Goal: Check status: Check status

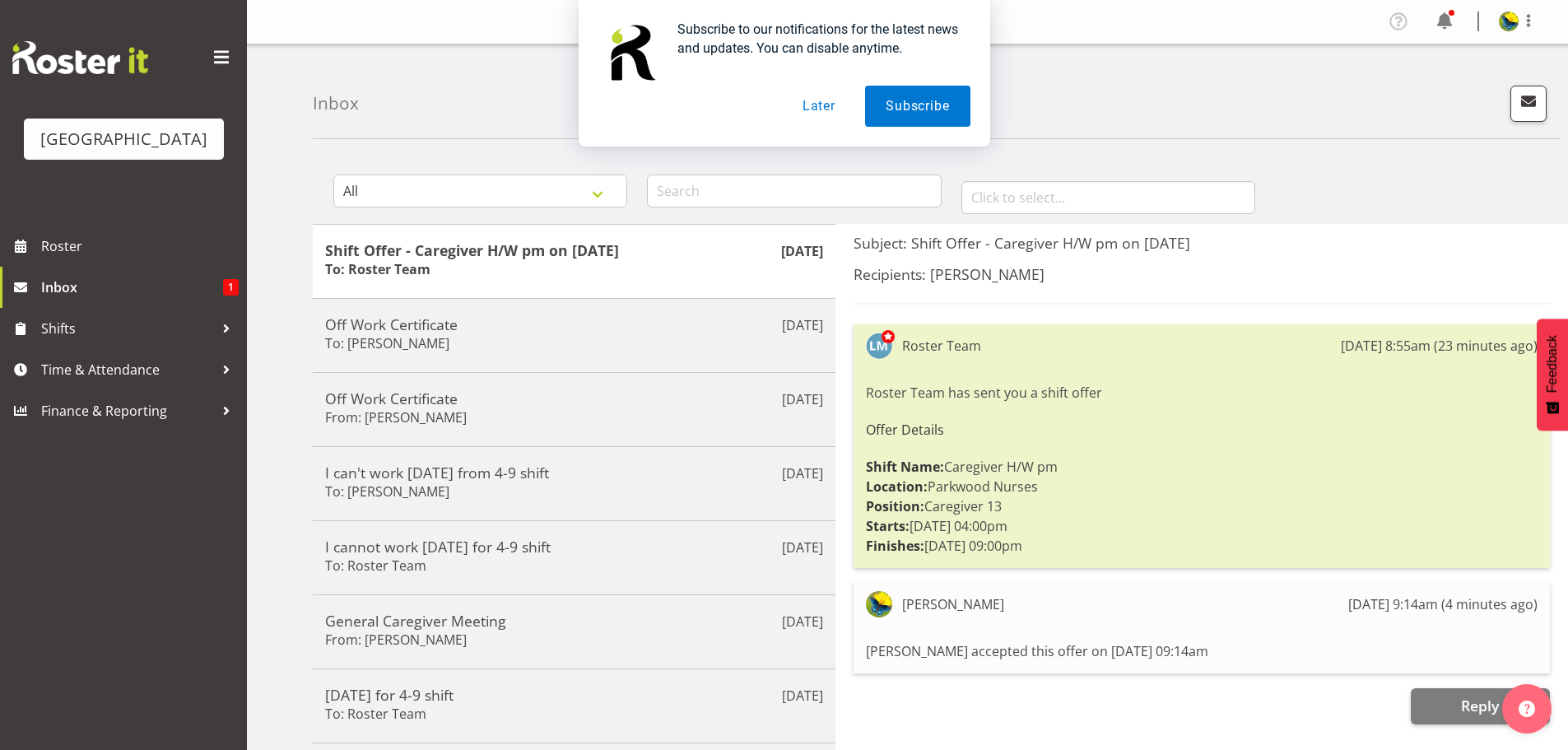
drag, startPoint x: 817, startPoint y: 98, endPoint x: 818, endPoint y: 112, distance: 14.0
click at [817, 97] on button "Later" at bounding box center [819, 105] width 74 height 41
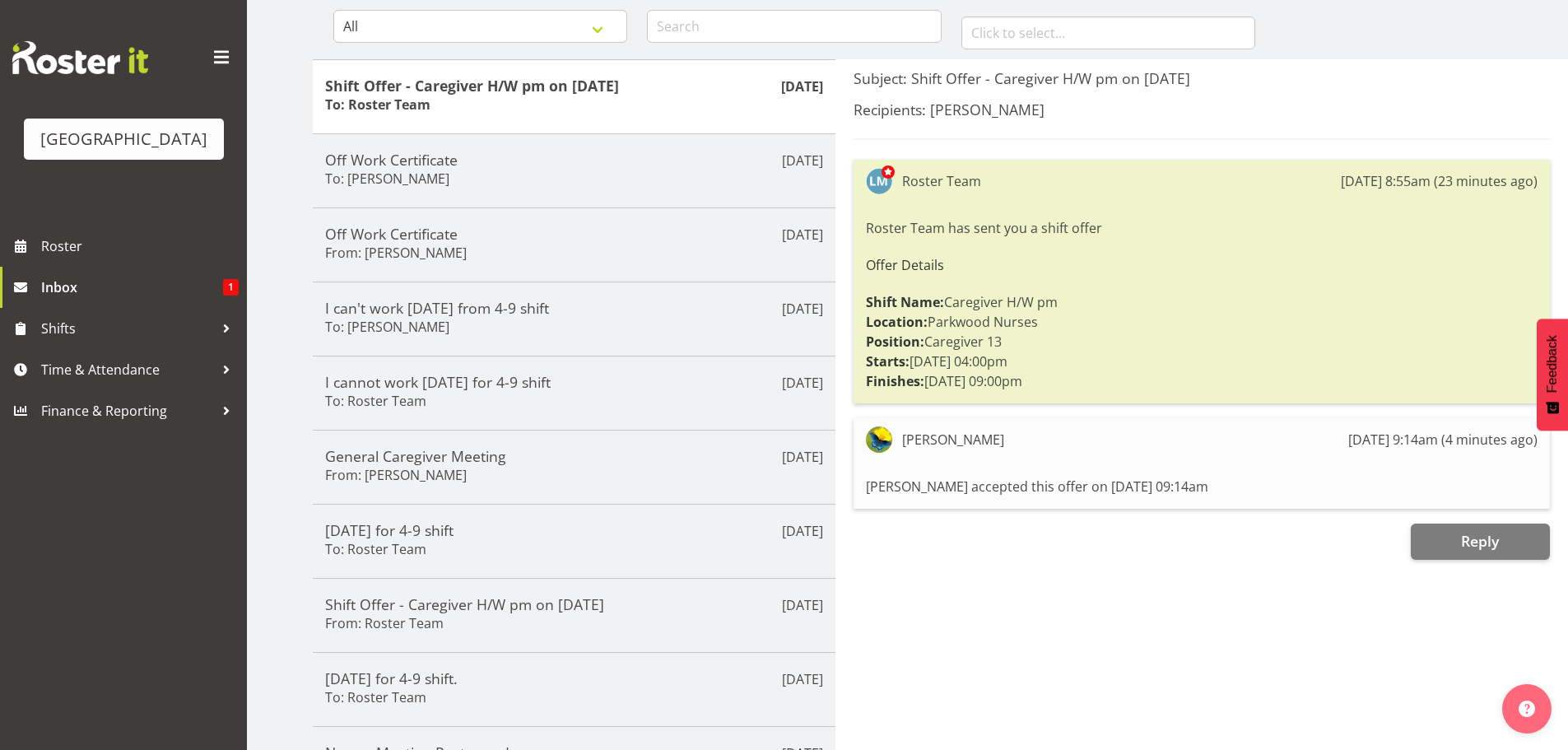
scroll to position [247, 0]
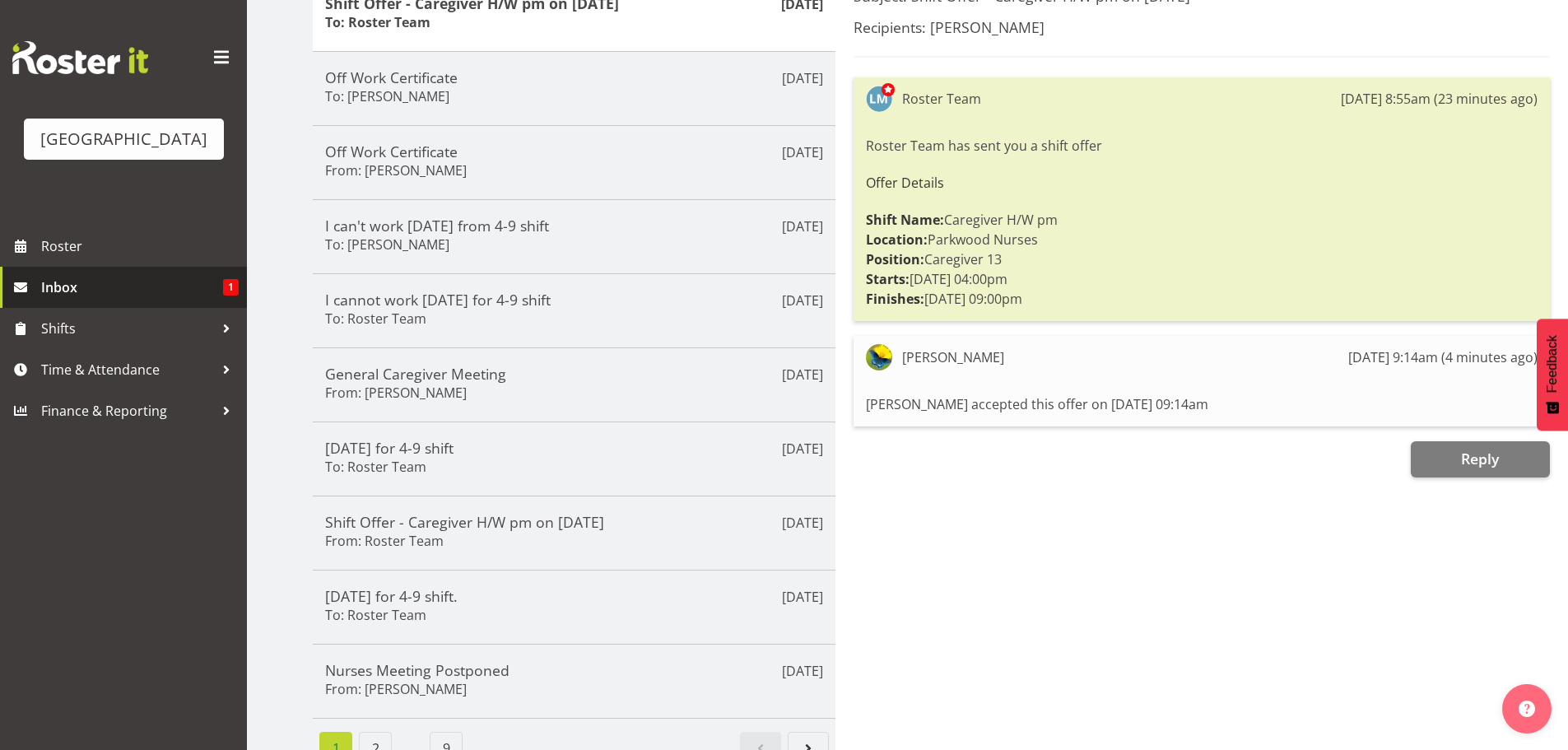
click at [195, 299] on span "Inbox" at bounding box center [132, 287] width 182 height 24
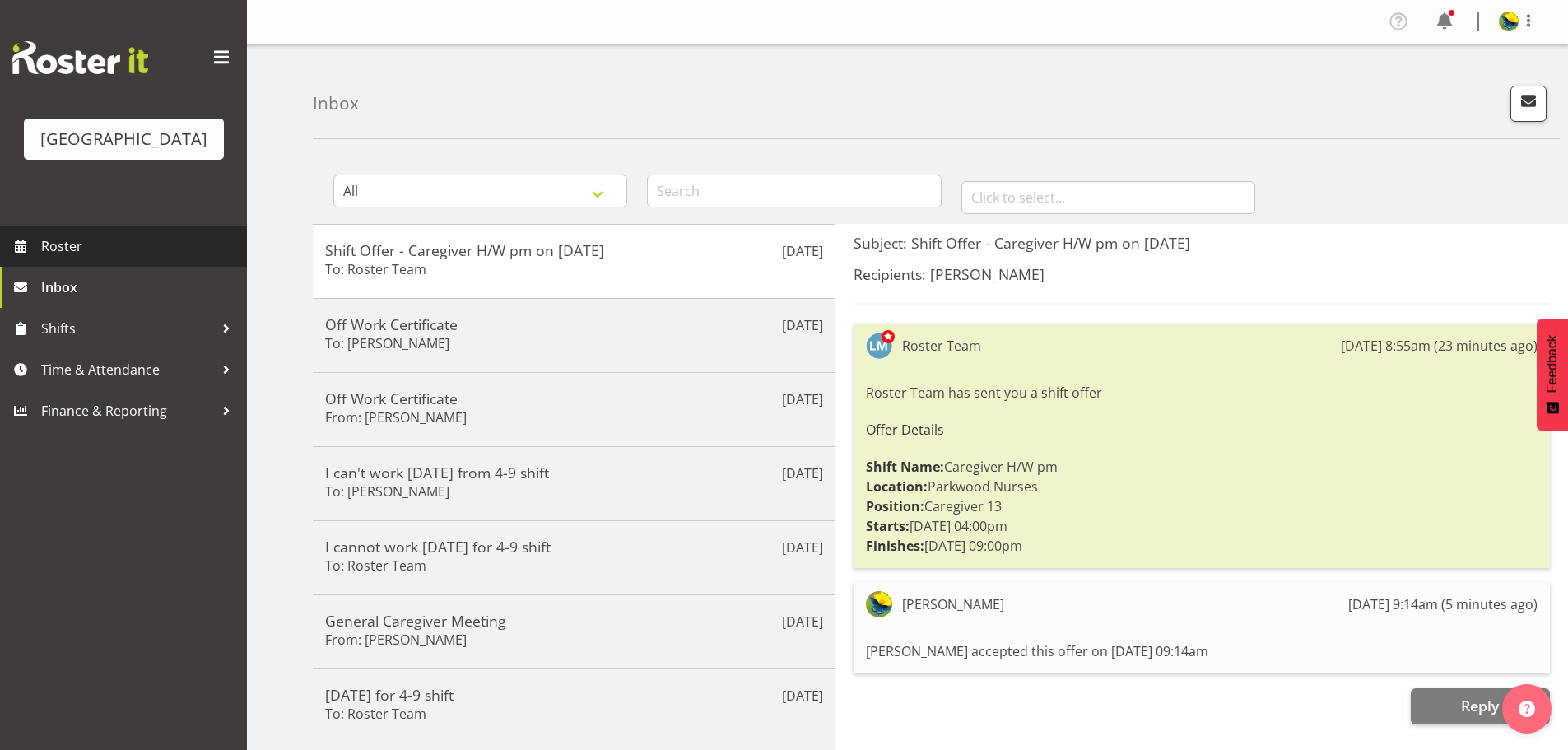
click at [88, 258] on span "Roster" at bounding box center [140, 246] width 198 height 24
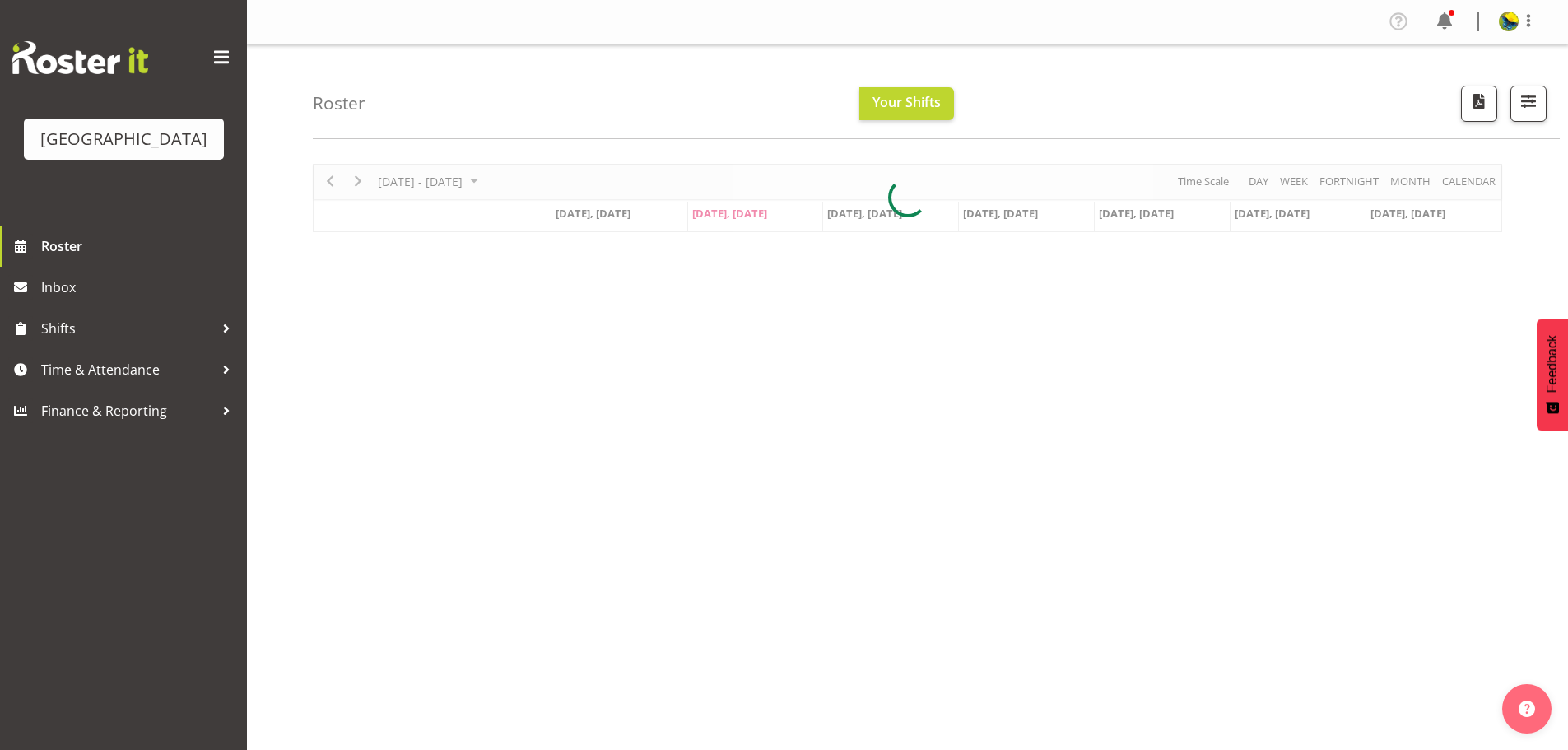
click at [1472, 190] on div at bounding box center [907, 198] width 1190 height 68
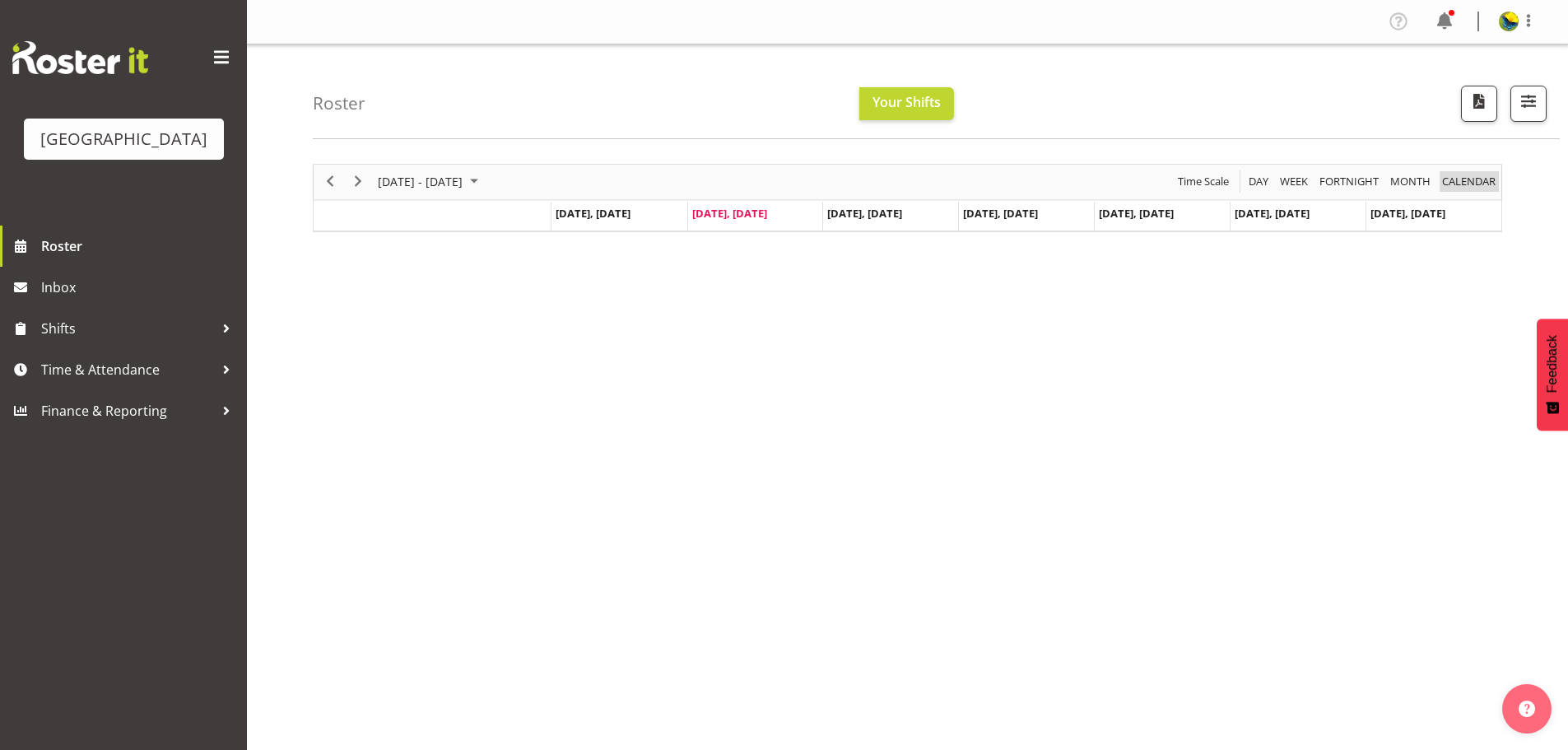
click at [1478, 190] on span "calendar" at bounding box center [1469, 181] width 57 height 21
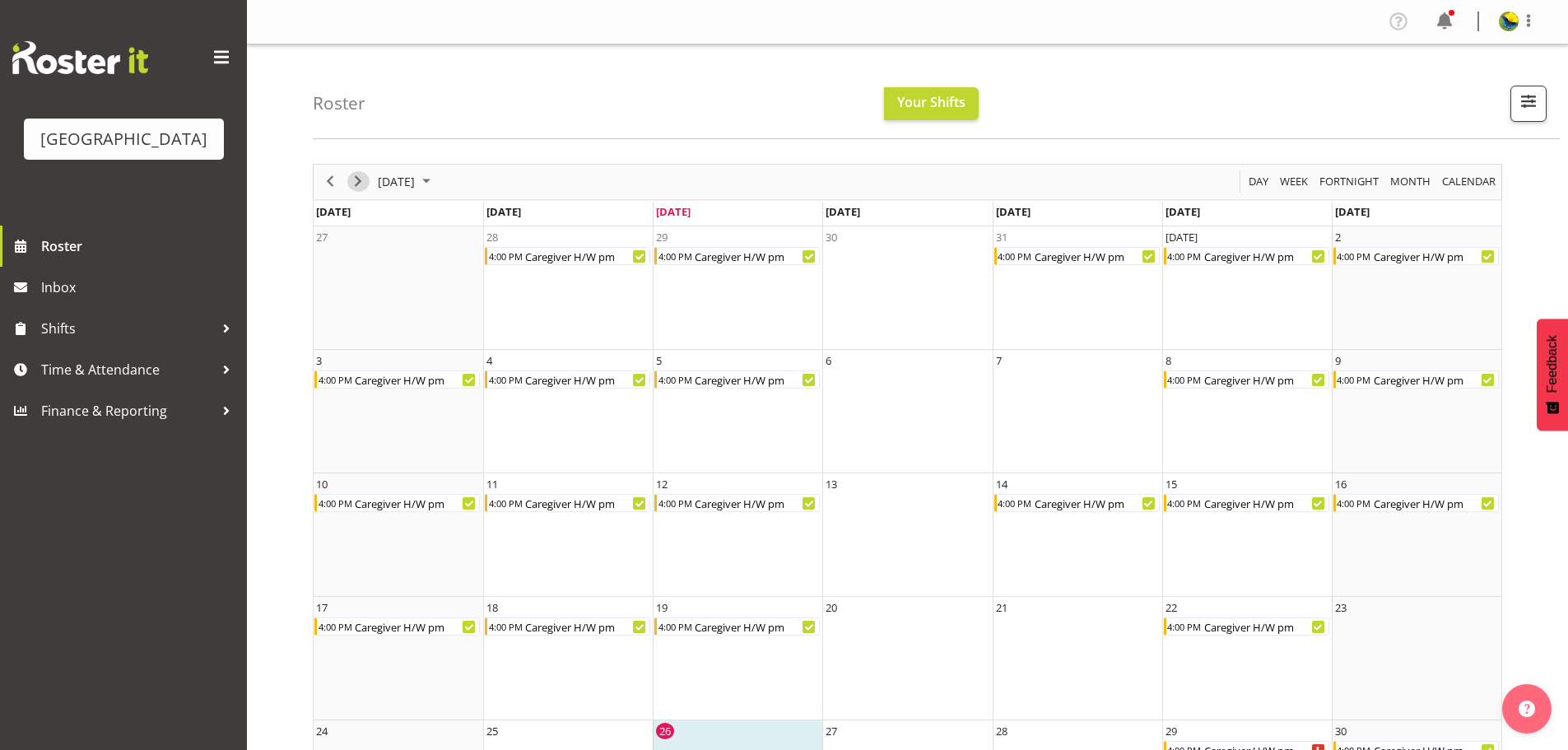
click at [360, 188] on span "Next" at bounding box center [358, 181] width 20 height 21
